Goal: Task Accomplishment & Management: Manage account settings

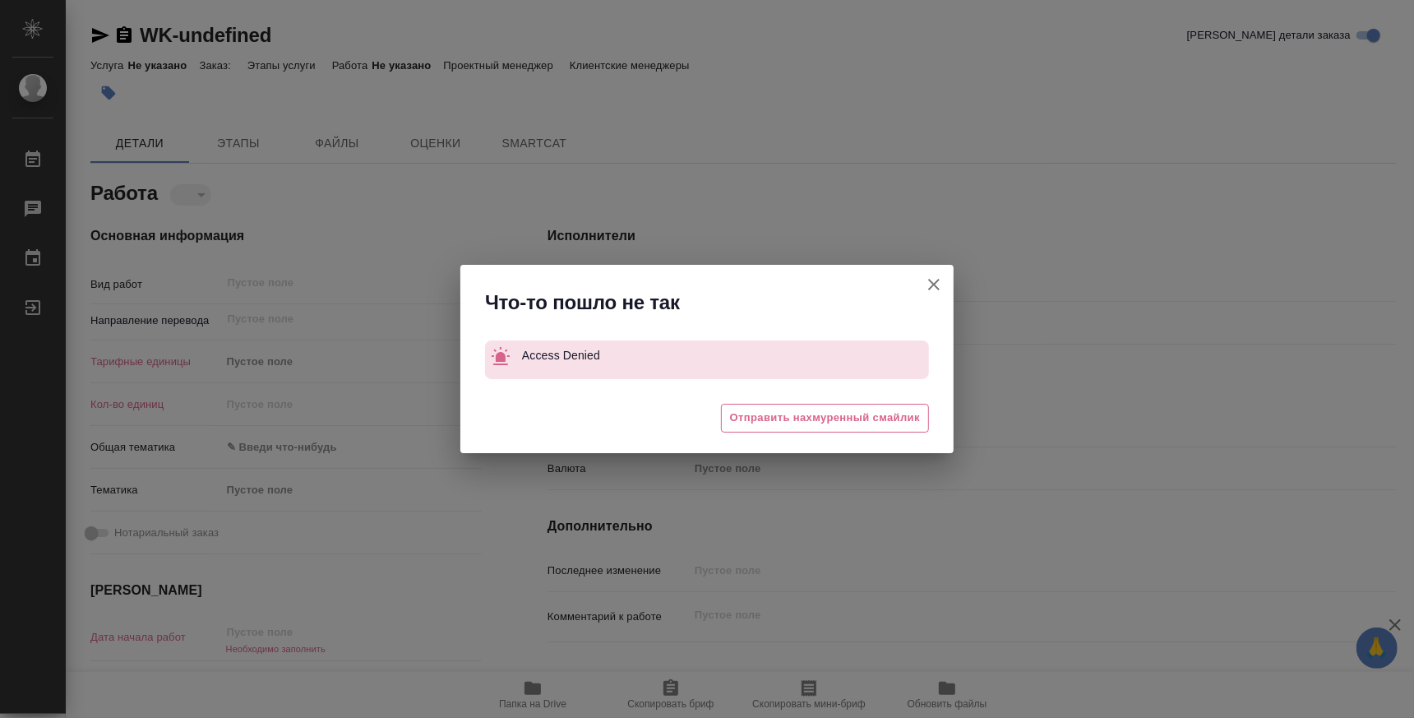
click at [922, 285] on button "[PERSON_NAME] детали заказа" at bounding box center [933, 284] width 39 height 39
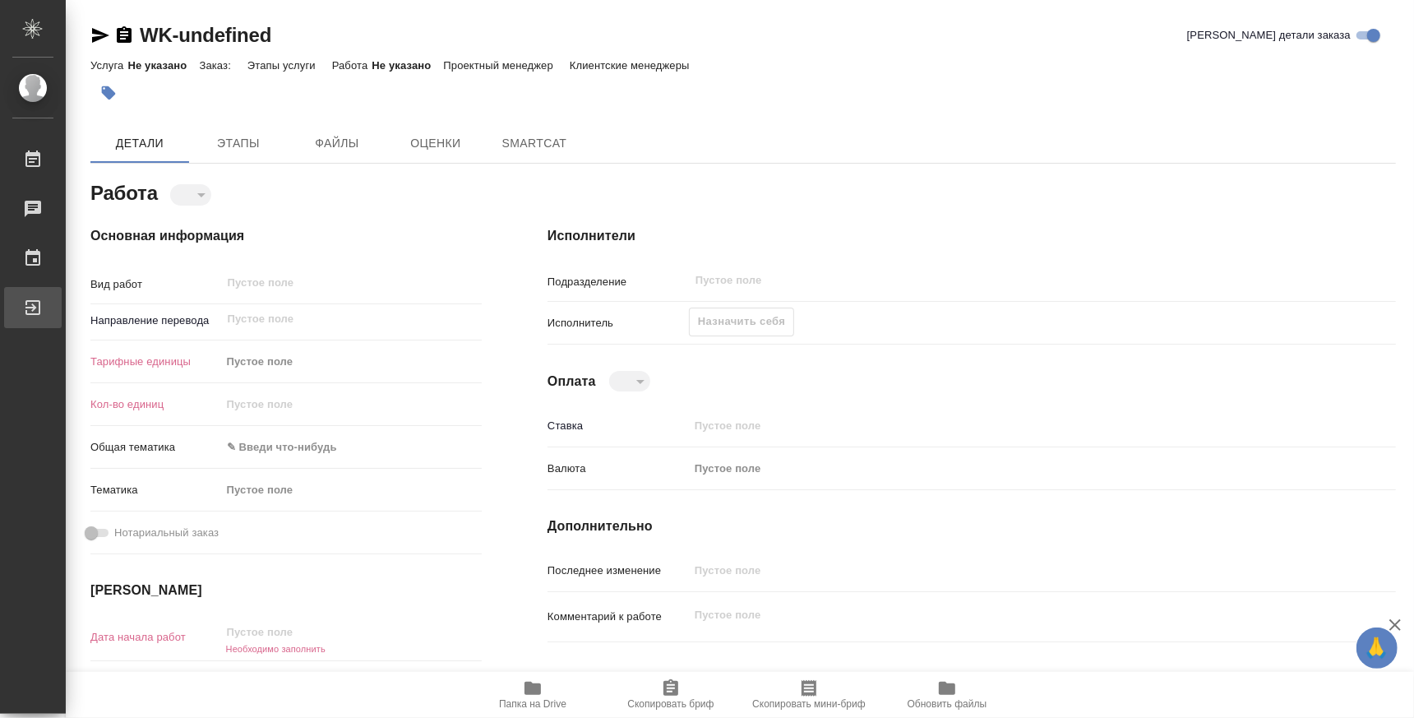
click at [21, 318] on div "Выйти" at bounding box center [12, 307] width 41 height 25
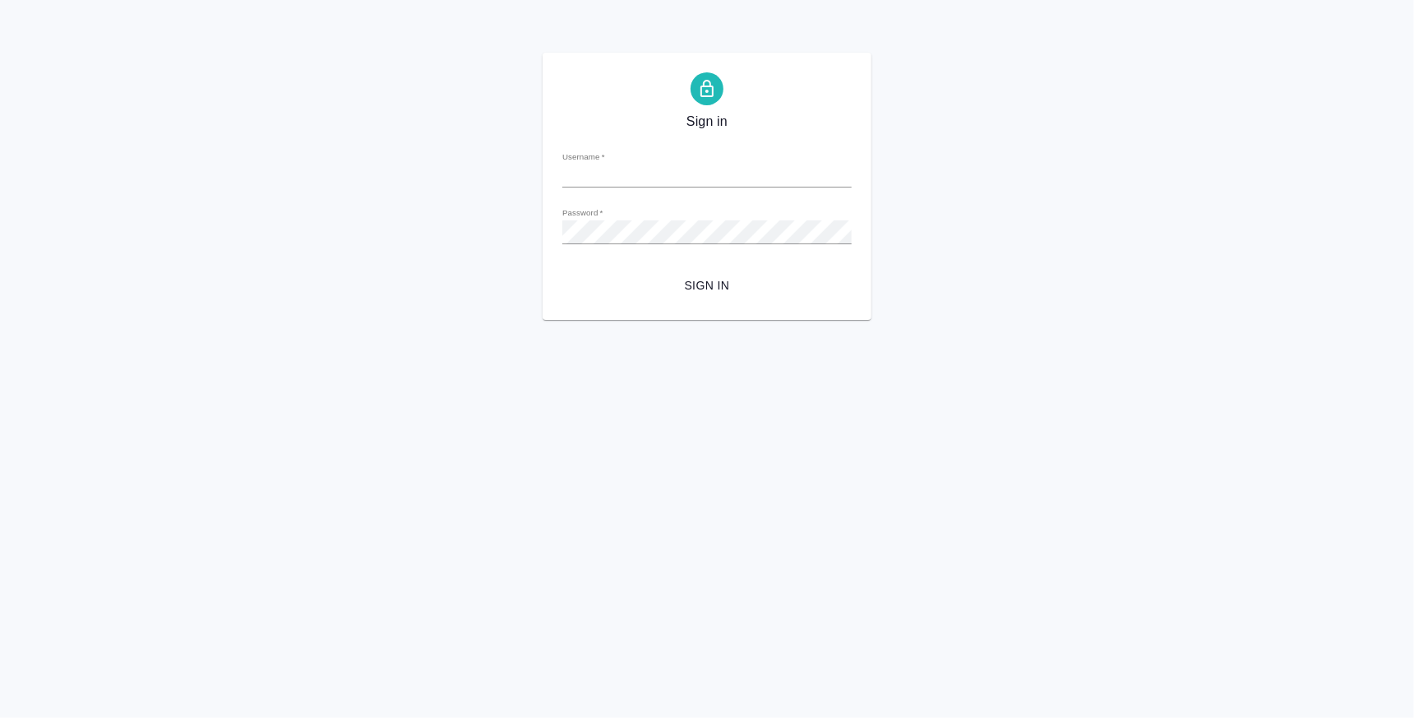
type input "[EMAIL_ADDRESS][DOMAIN_NAME]"
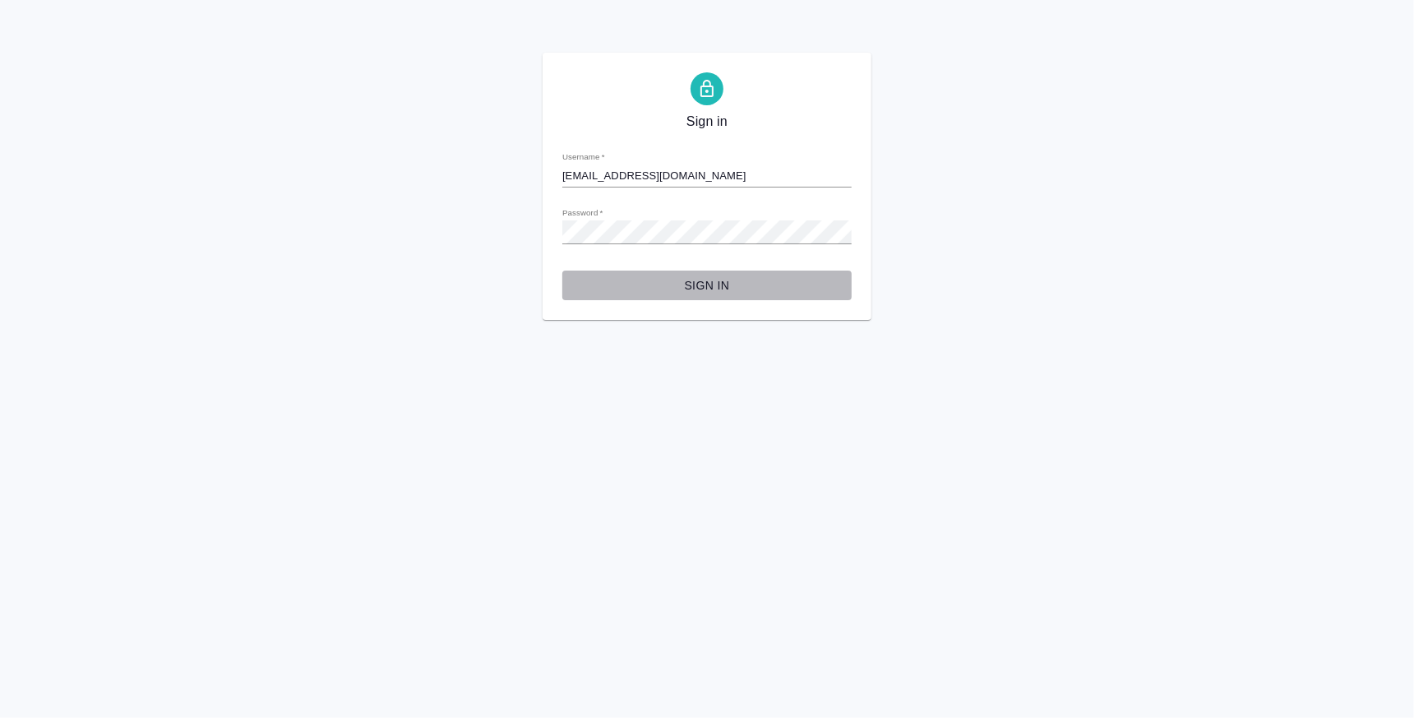
click at [704, 289] on span "Sign in" at bounding box center [707, 285] width 263 height 21
